Goal: Check status: Check status

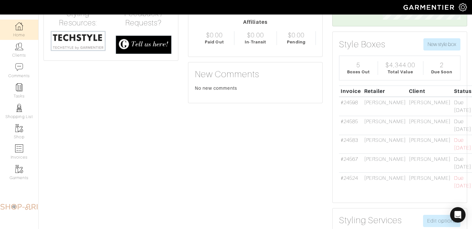
scroll to position [93, 0]
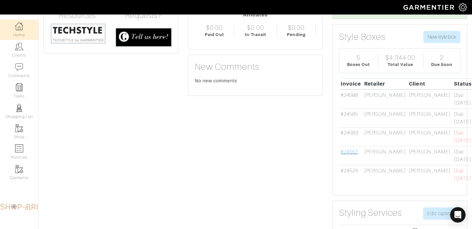
click at [351, 153] on link "#24567" at bounding box center [348, 152] width 17 height 6
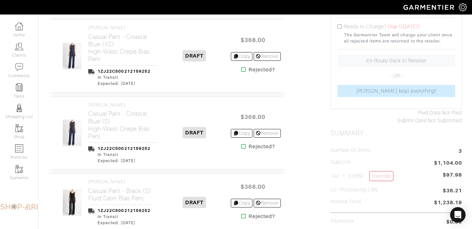
scroll to position [133, 0]
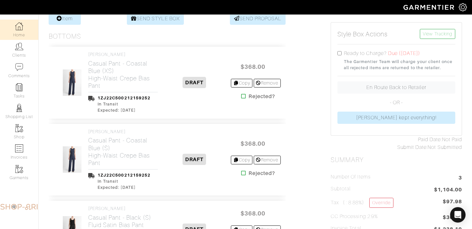
click at [13, 32] on link "Home" at bounding box center [19, 30] width 38 height 20
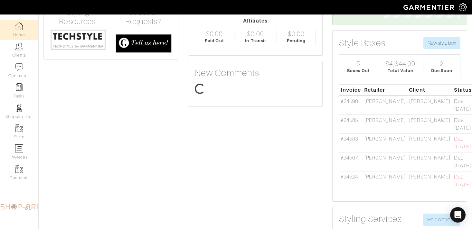
scroll to position [39, 87]
click at [347, 139] on link "#24583" at bounding box center [348, 139] width 17 height 6
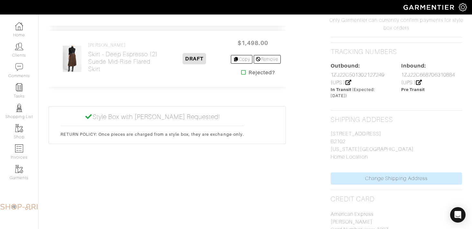
scroll to position [384, 0]
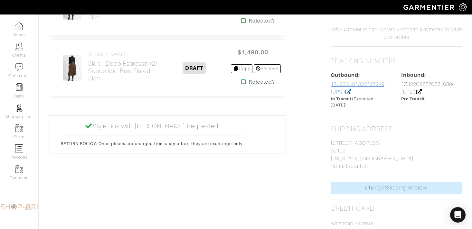
click at [339, 86] on link "1ZJ22C501302127249 (UPS )" at bounding box center [357, 88] width 54 height 14
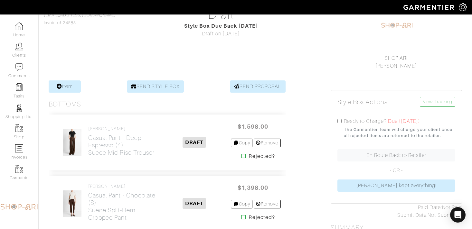
scroll to position [0, 0]
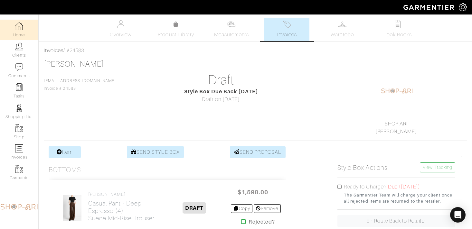
click at [15, 30] on link "Home" at bounding box center [19, 30] width 38 height 20
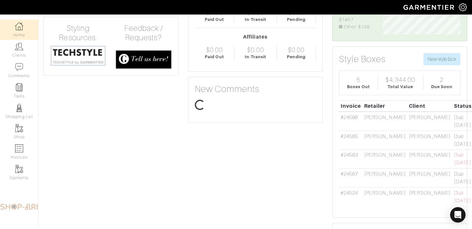
scroll to position [39, 87]
click at [351, 134] on link "#24585" at bounding box center [348, 136] width 17 height 6
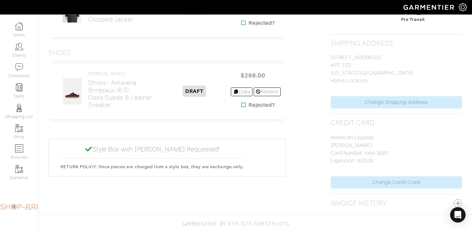
scroll to position [473, 0]
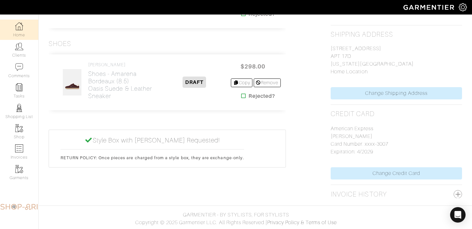
click at [27, 31] on link "Home" at bounding box center [19, 30] width 38 height 20
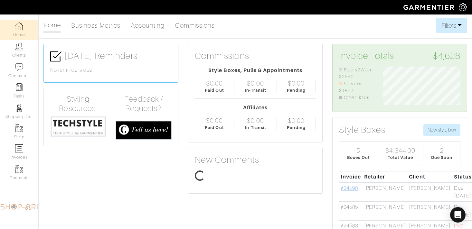
scroll to position [39, 87]
click at [357, 188] on link "#24598" at bounding box center [348, 188] width 17 height 6
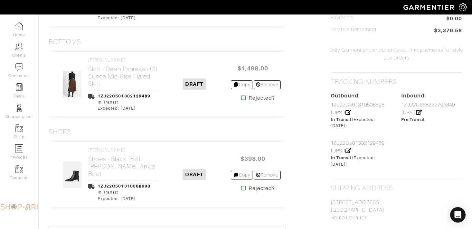
scroll to position [368, 0]
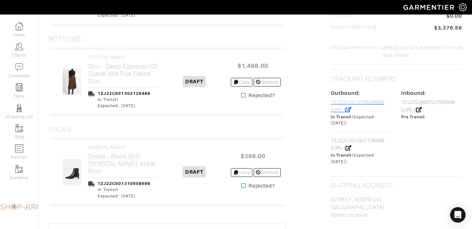
click at [338, 102] on link "1ZJ22C501310508698 (UPS )" at bounding box center [357, 106] width 54 height 14
click at [346, 142] on link "1ZJ22C501302129489 (UPS )" at bounding box center [357, 145] width 54 height 14
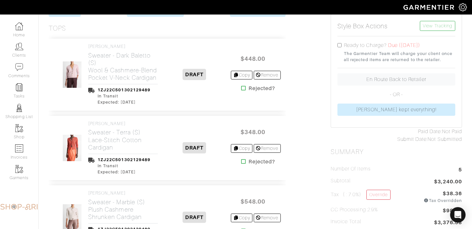
scroll to position [0, 0]
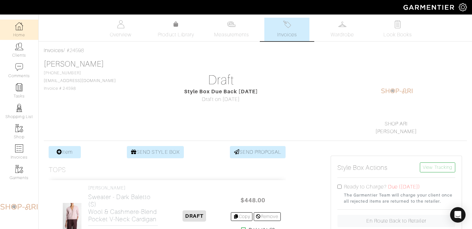
click at [23, 25] on img at bounding box center [19, 26] width 8 height 8
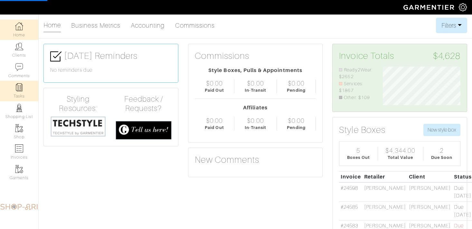
click at [22, 93] on link "Tasks" at bounding box center [19, 91] width 38 height 20
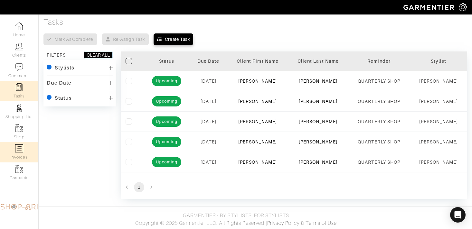
click at [25, 151] on link "Invoices" at bounding box center [19, 152] width 38 height 20
select select
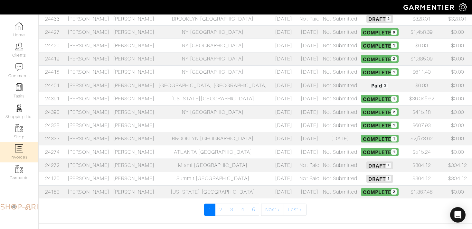
scroll to position [266, 0]
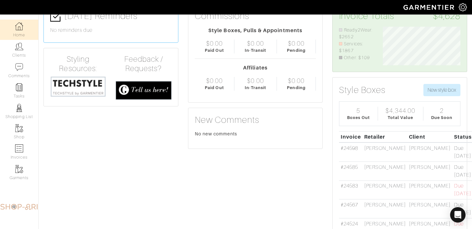
scroll to position [47, 0]
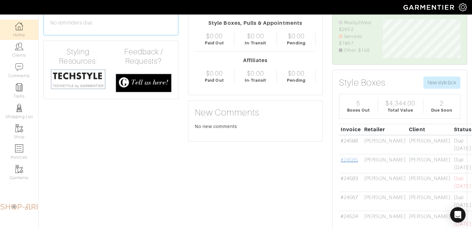
click at [350, 160] on link "#24585" at bounding box center [348, 160] width 17 height 6
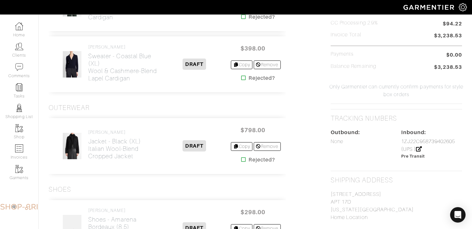
scroll to position [315, 0]
